Goal: Task Accomplishment & Management: Use online tool/utility

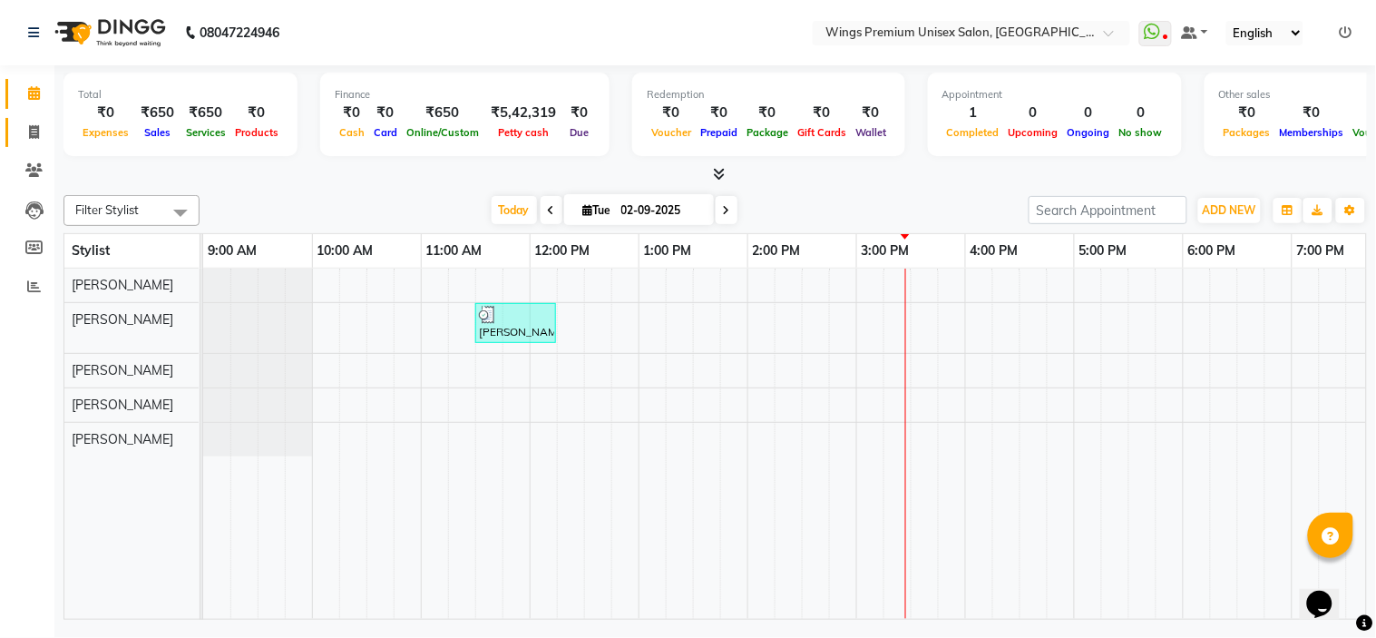
click at [14, 121] on link "Invoice" at bounding box center [27, 133] width 44 height 30
select select "674"
select select "service"
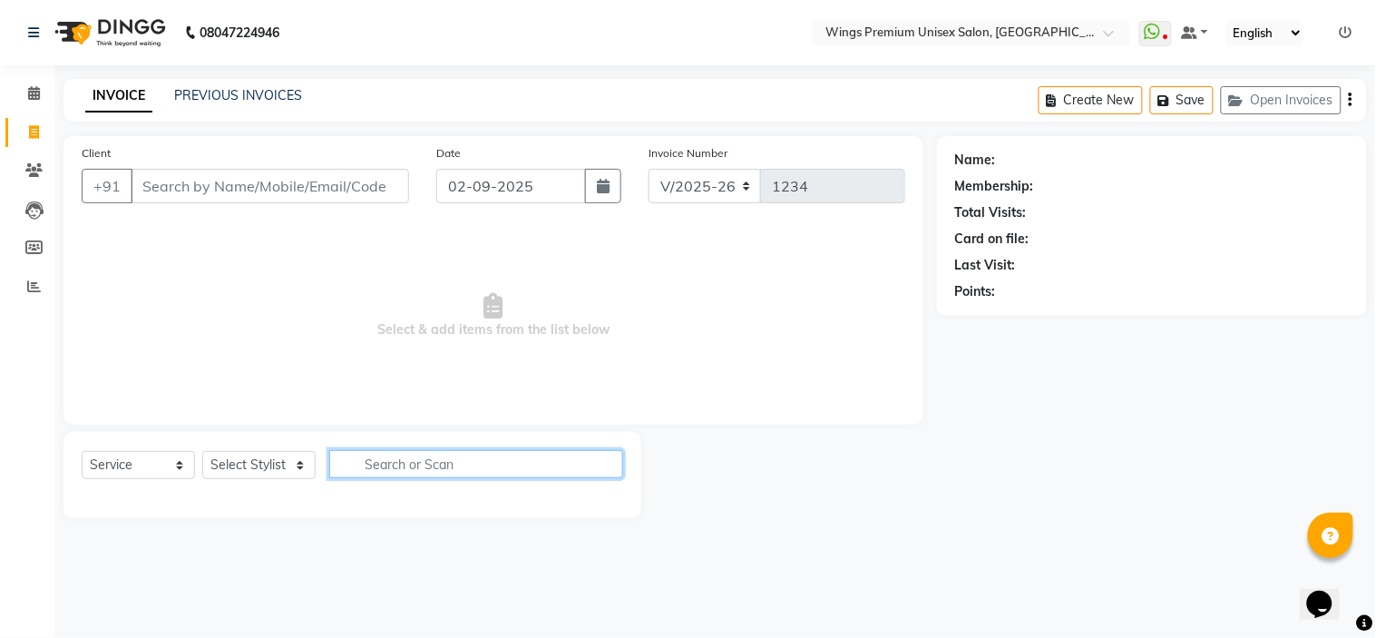
click at [427, 466] on input "text" at bounding box center [476, 464] width 294 height 28
type input "[PERSON_NAME]"
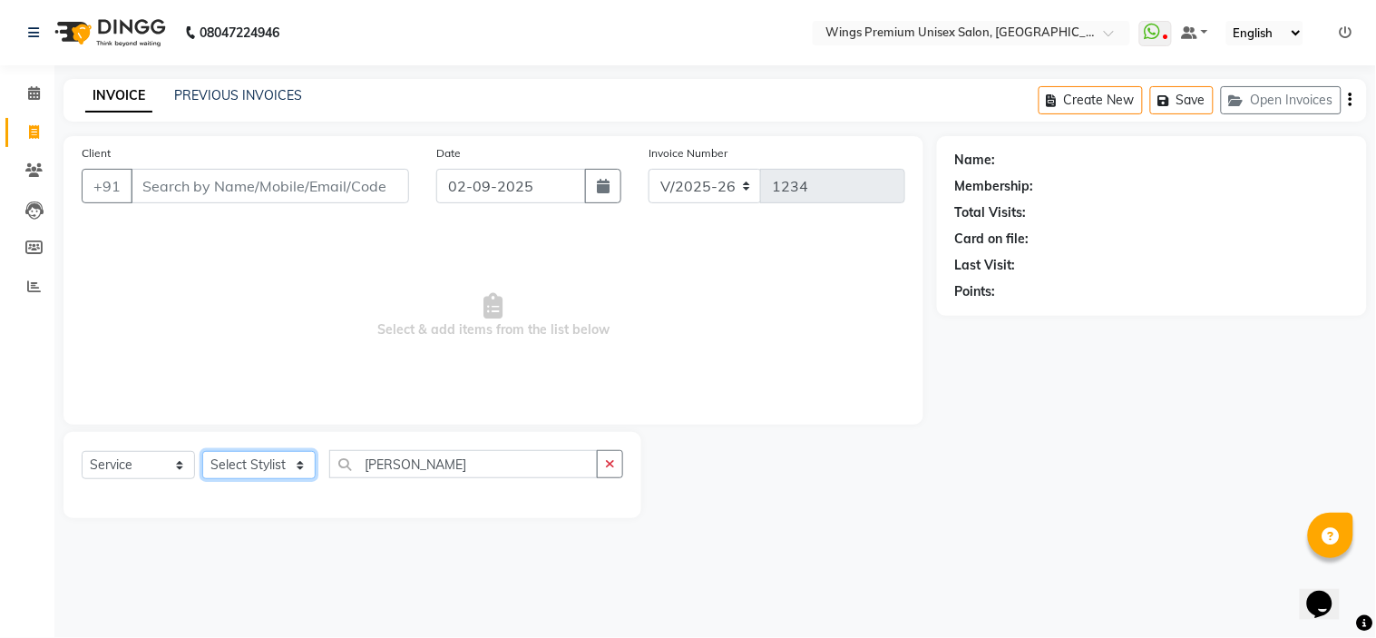
click at [279, 466] on select "Select Stylist [PERSON_NAME] [PERSON_NAME] Front Desk [PERSON_NAME] Shruti Pand…" at bounding box center [258, 465] width 113 height 28
select select "72458"
click at [202, 452] on select "Select Stylist [PERSON_NAME] [PERSON_NAME] Front Desk [PERSON_NAME] Shruti Pand…" at bounding box center [258, 465] width 113 height 28
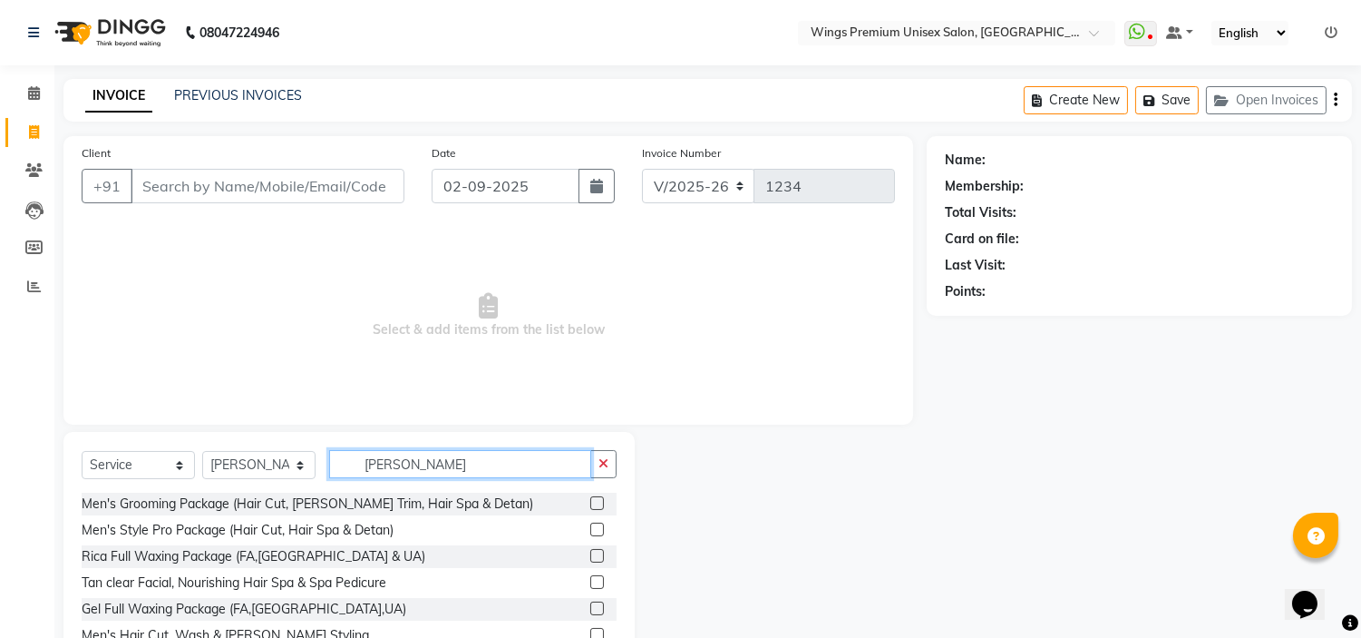
click at [414, 475] on input "[PERSON_NAME]" at bounding box center [460, 464] width 262 height 28
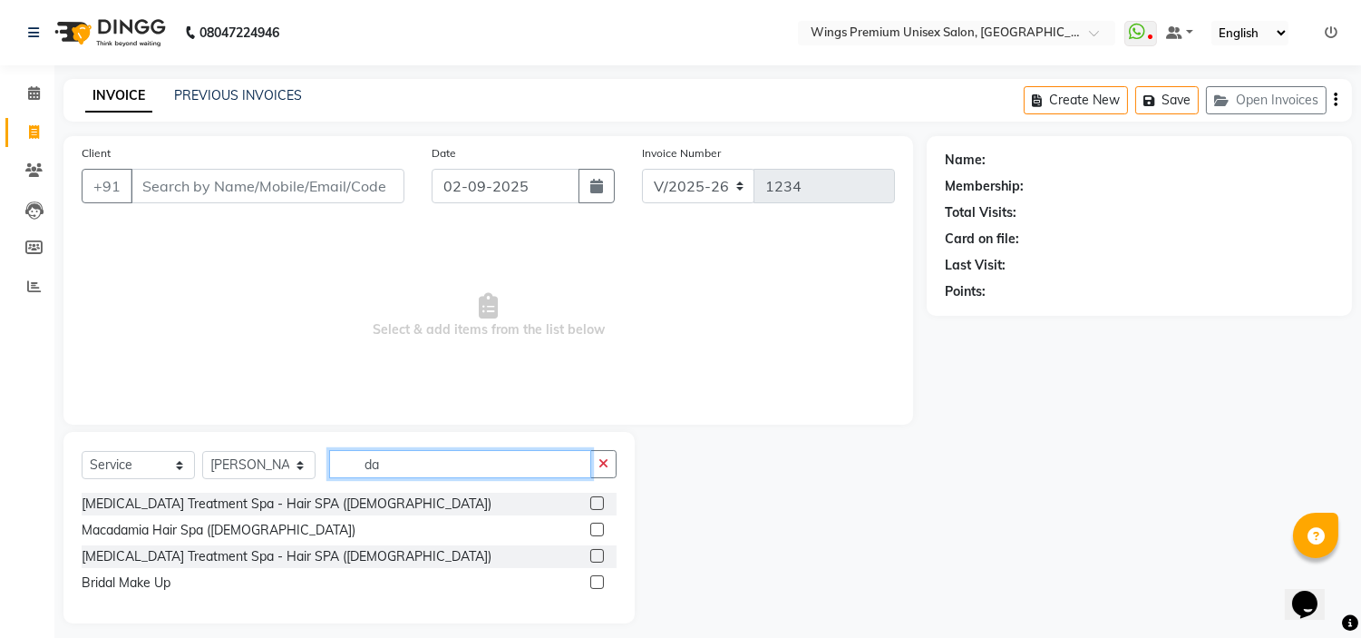
type input "[PERSON_NAME]"
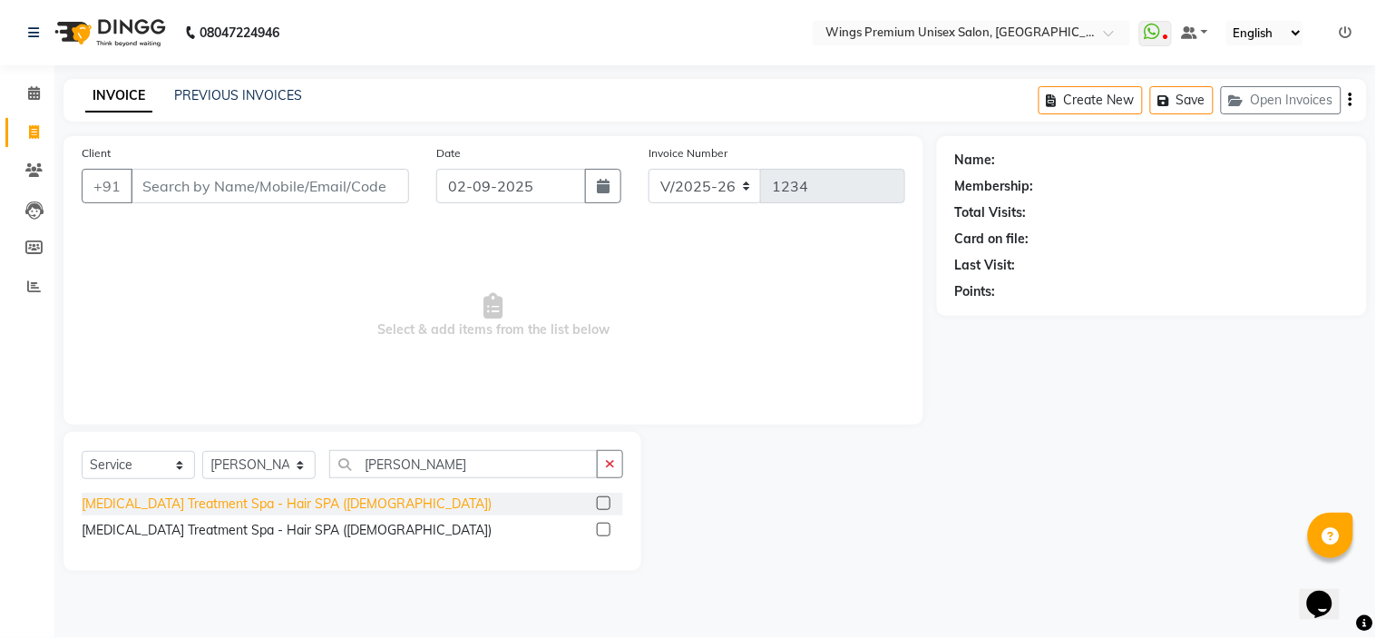
click at [313, 502] on div "[MEDICAL_DATA] Treatment Spa - Hair SPA ([DEMOGRAPHIC_DATA])" at bounding box center [287, 503] width 410 height 19
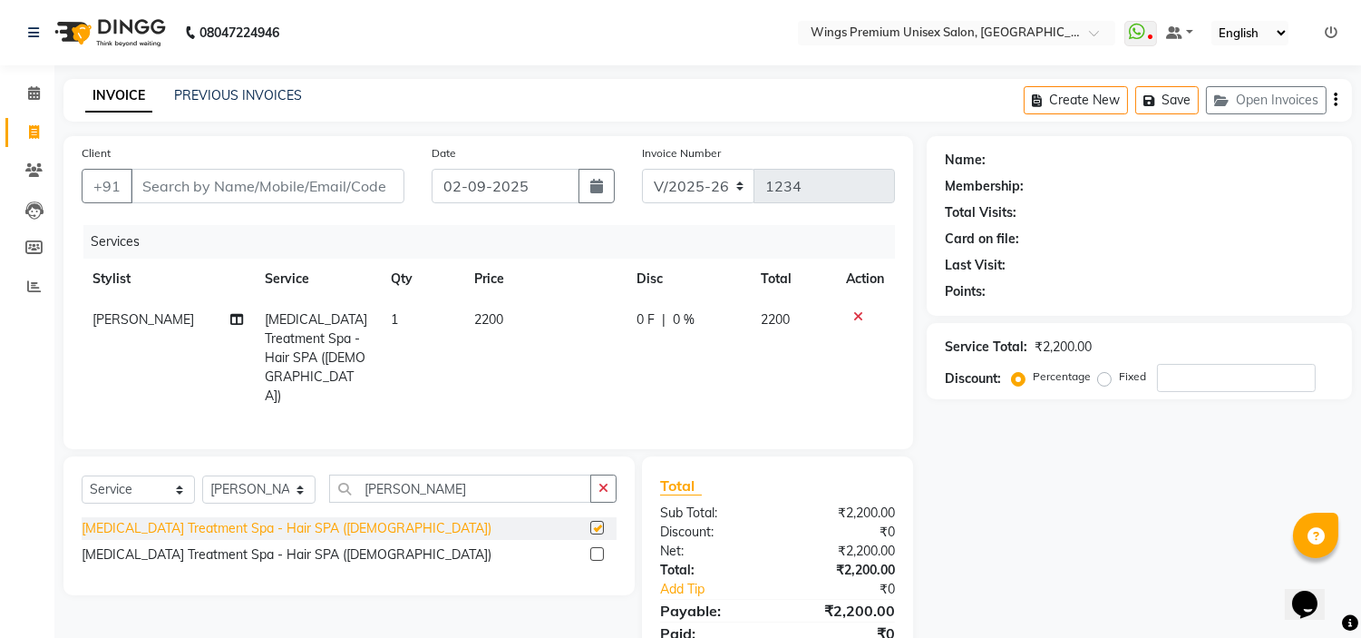
checkbox input "false"
click at [645, 323] on span "0 F" at bounding box center [646, 319] width 18 height 19
select select "72458"
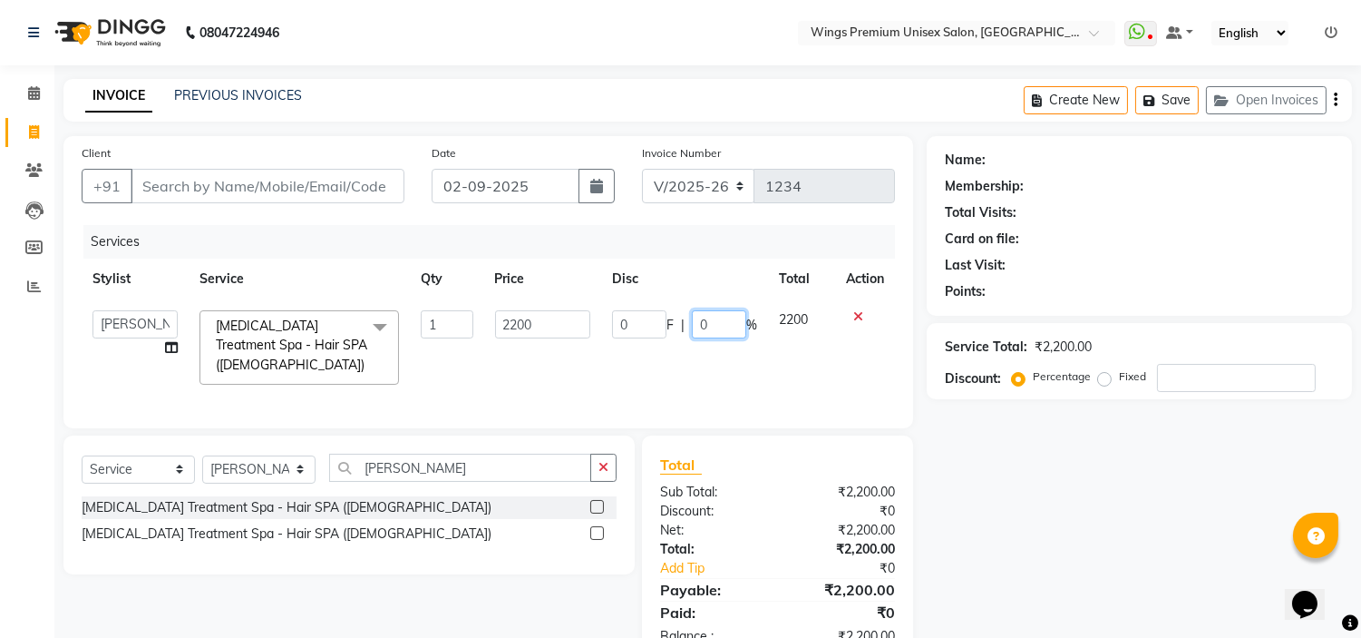
click at [708, 317] on input "0" at bounding box center [719, 324] width 54 height 28
type input "10"
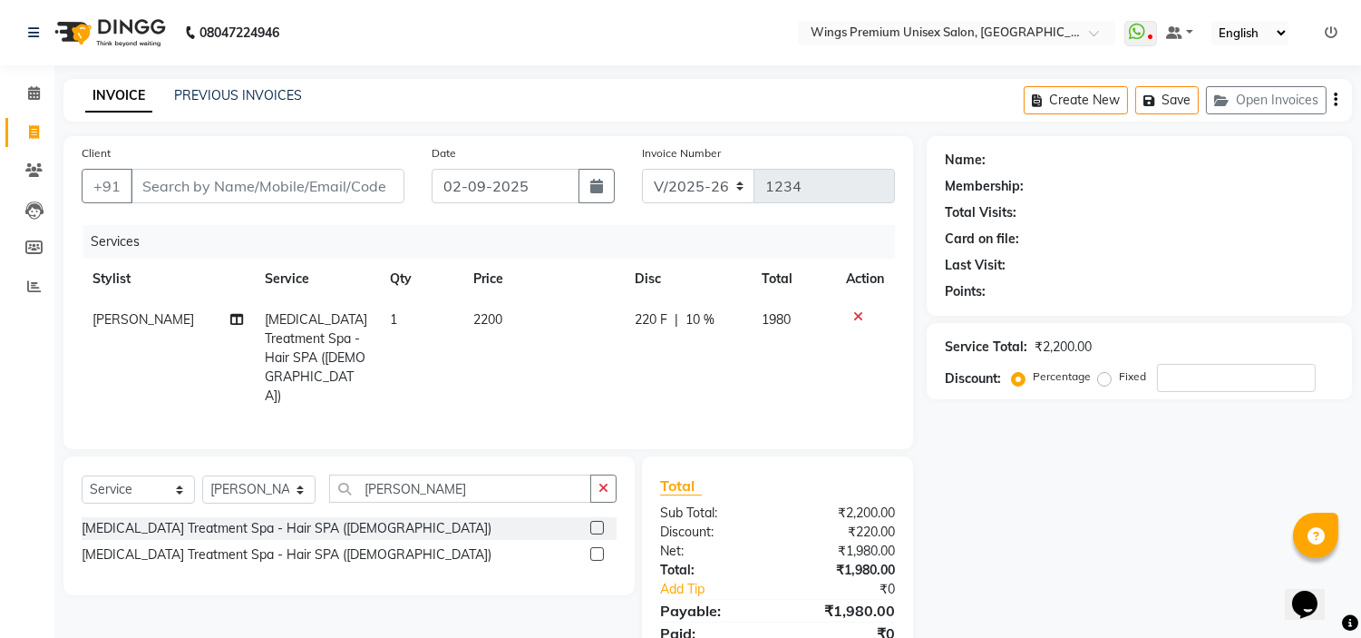
click at [735, 352] on td "220 F | 10 %" at bounding box center [687, 357] width 127 height 117
select select "72458"
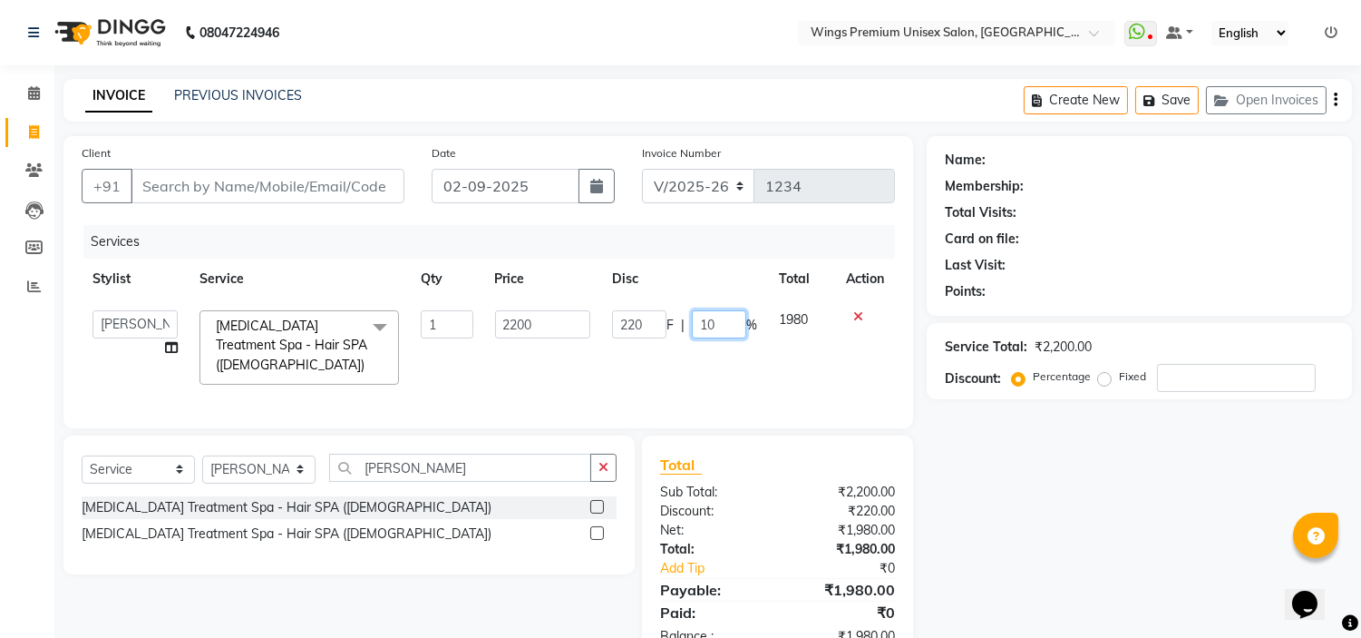
drag, startPoint x: 735, startPoint y: 352, endPoint x: 719, endPoint y: 331, distance: 25.9
click at [719, 331] on td "220 F | 10 %" at bounding box center [684, 347] width 167 height 96
type input "1"
type input "20"
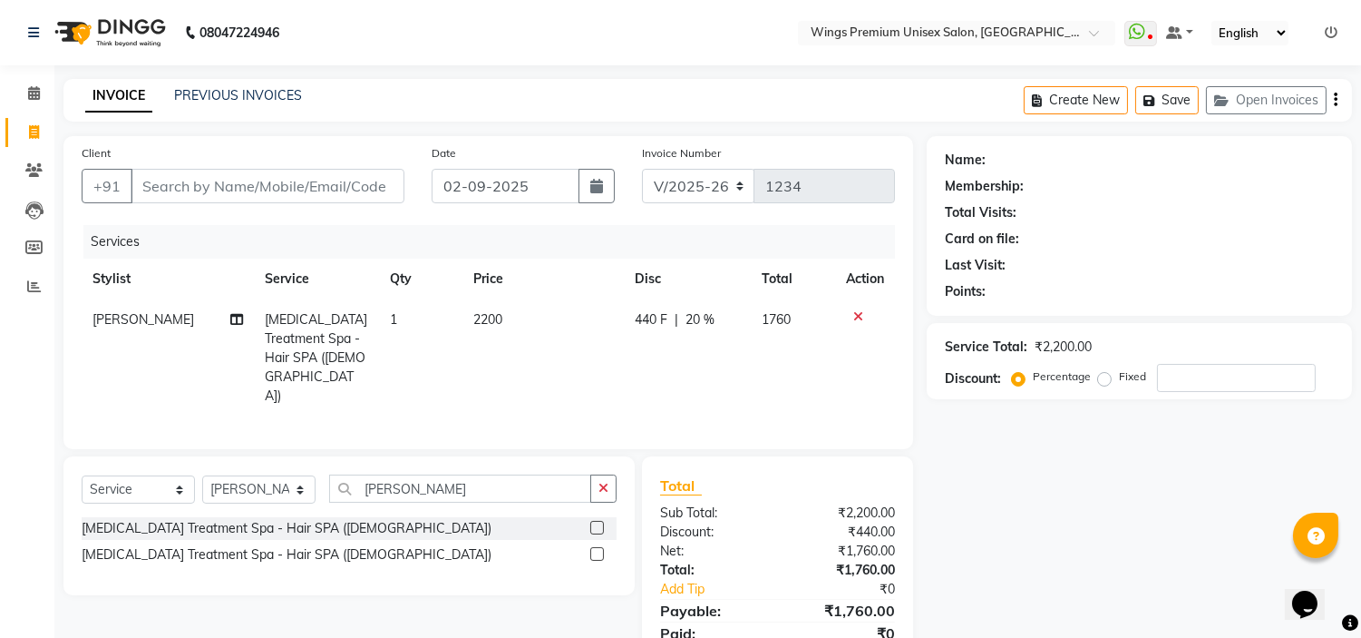
click at [723, 356] on td "440 F | 20 %" at bounding box center [687, 357] width 127 height 117
select select "72458"
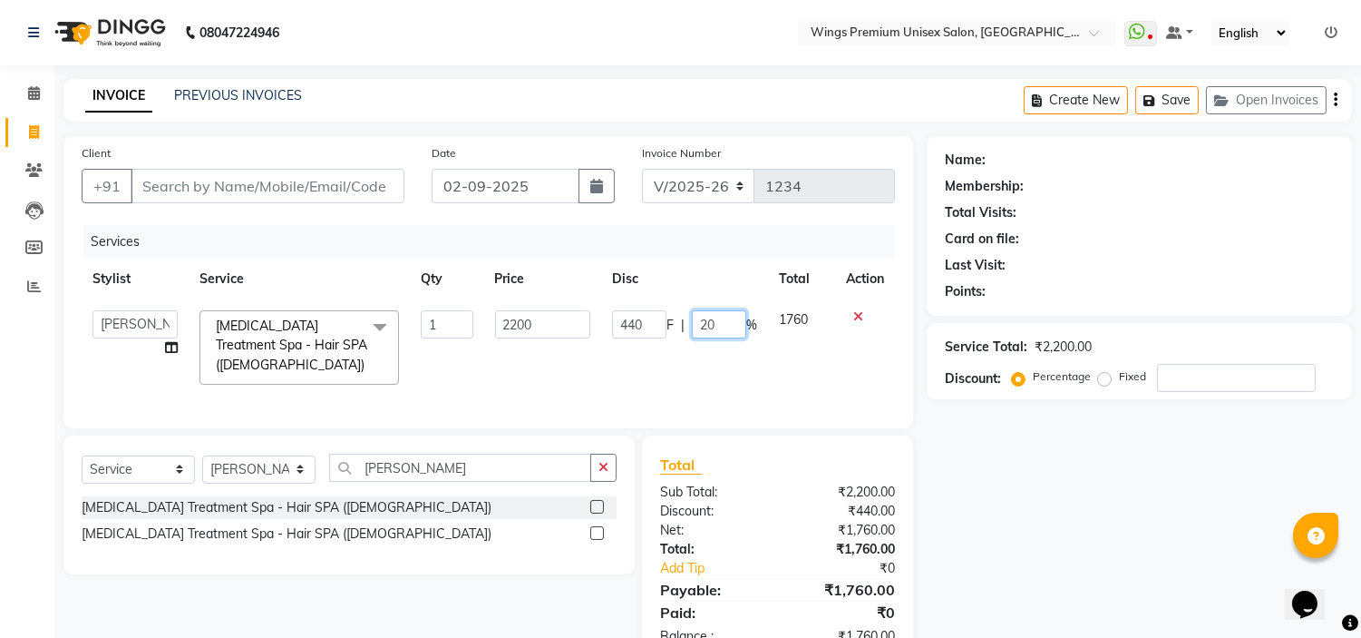
click at [718, 324] on input "20" at bounding box center [719, 324] width 54 height 28
type input "2"
type input "15"
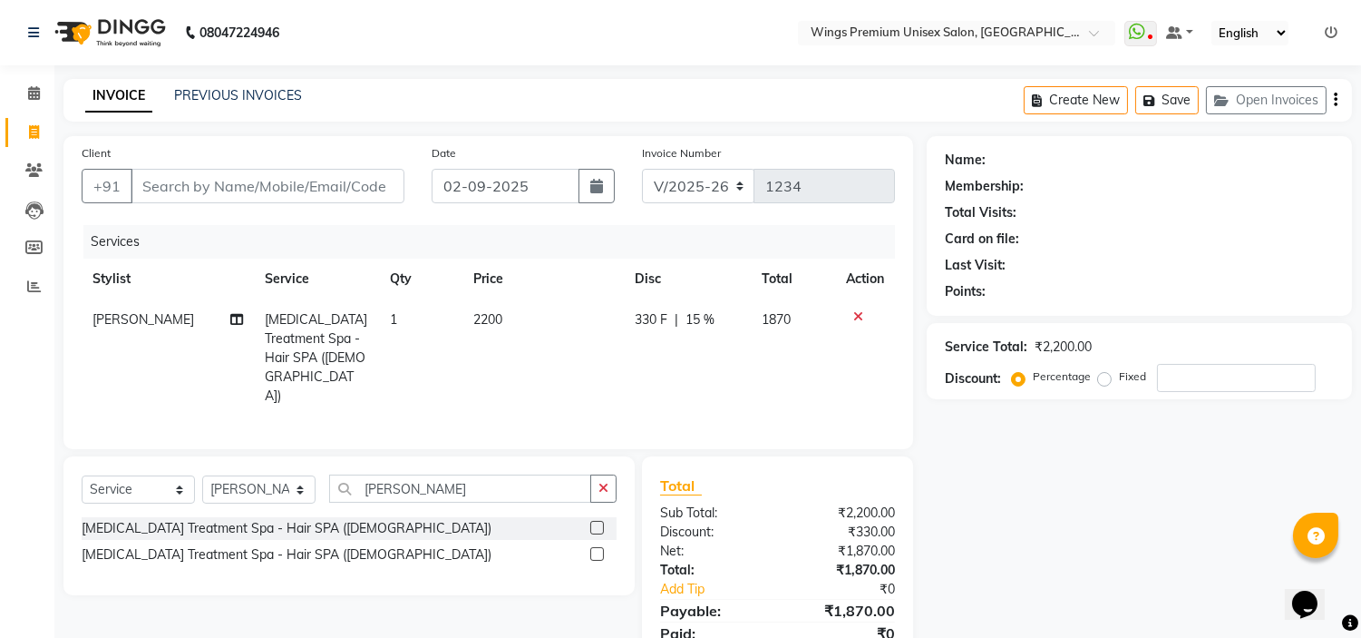
click at [671, 361] on td "330 F | 15 %" at bounding box center [687, 357] width 127 height 117
select select "72458"
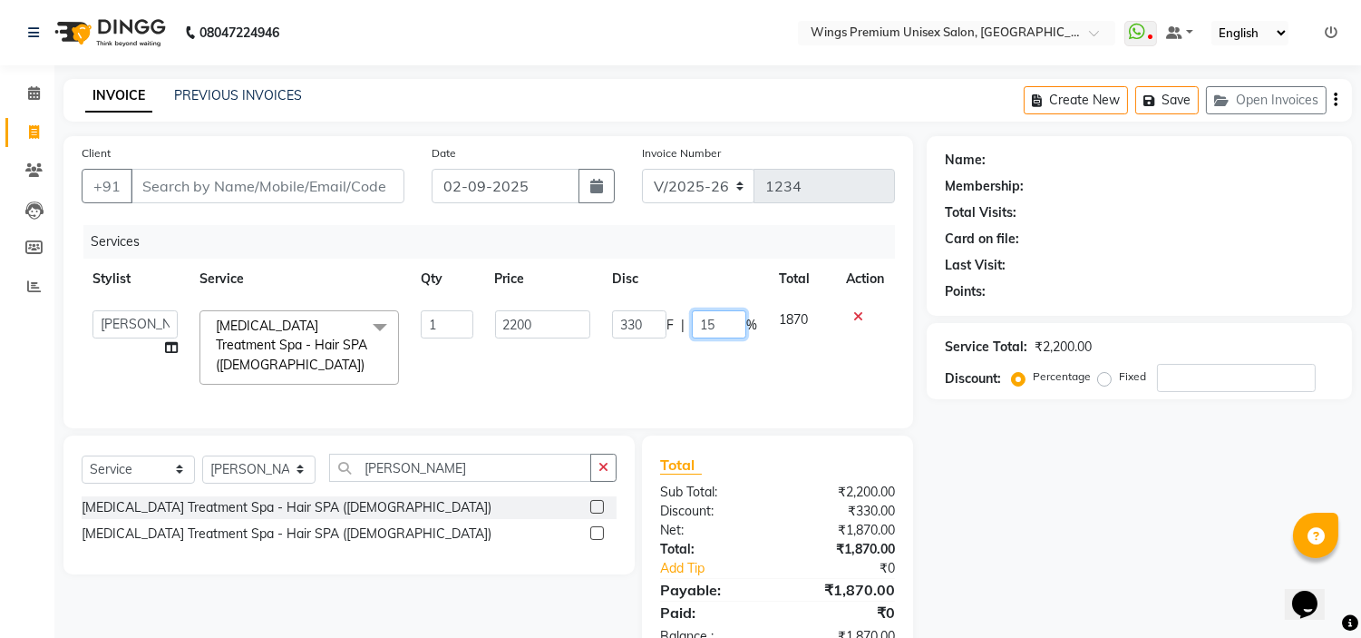
click at [723, 322] on input "15" at bounding box center [719, 324] width 54 height 28
type input "1"
type input "20"
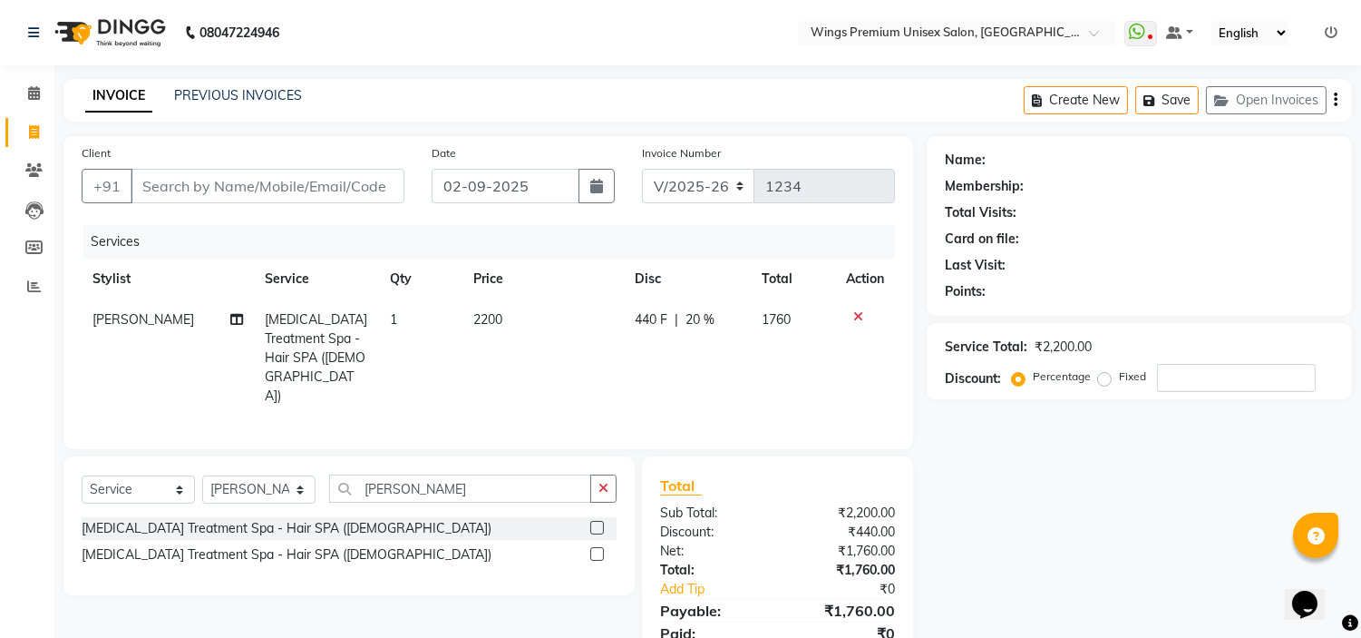
click at [711, 388] on div "Services Stylist Service Qty Price Disc Total Action Vishal [GEOGRAPHIC_DATA] […" at bounding box center [489, 328] width 814 height 206
